Goal: Transaction & Acquisition: Purchase product/service

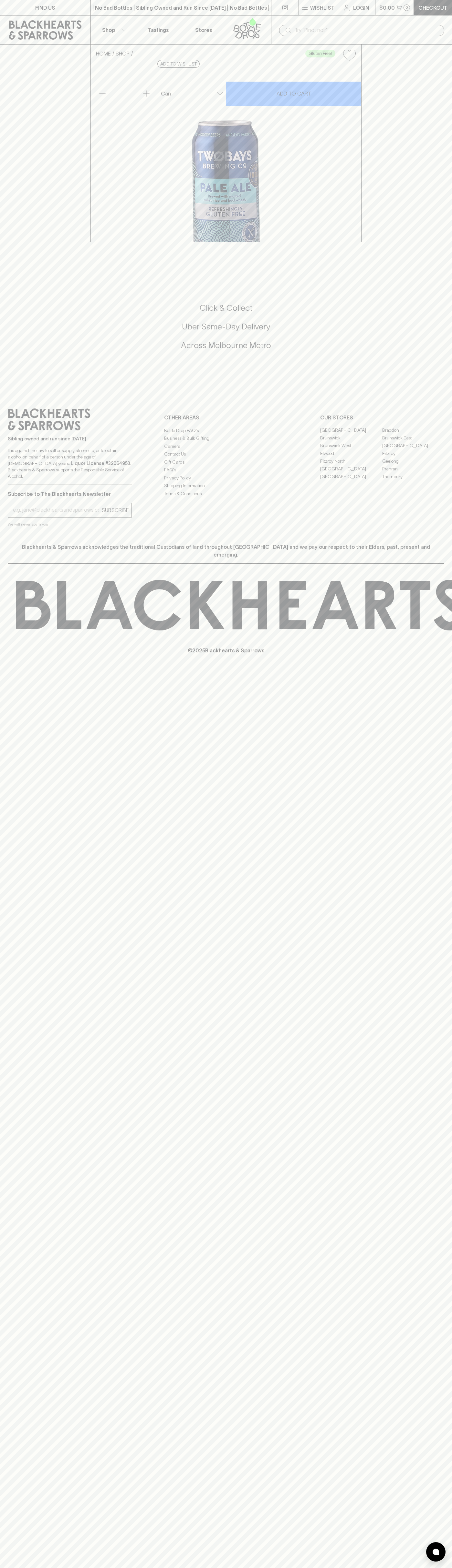
click at [436, 1216] on div "FIND US | No Bad Bottles | Sibling Owned and Run Since [DATE] | No Bad Bottles …" at bounding box center [226, 784] width 452 height 1568
click at [300, 1567] on html "FIND US | No Bad Bottles | Sibling Owned and Run Since [DATE] | No Bad Bottles …" at bounding box center [226, 784] width 452 height 1568
click at [25, 1413] on div "FIND US | No Bad Bottles | Sibling Owned and Run Since [DATE] | No Bad Bottles …" at bounding box center [226, 784] width 452 height 1568
